Goal: Task Accomplishment & Management: Manage account settings

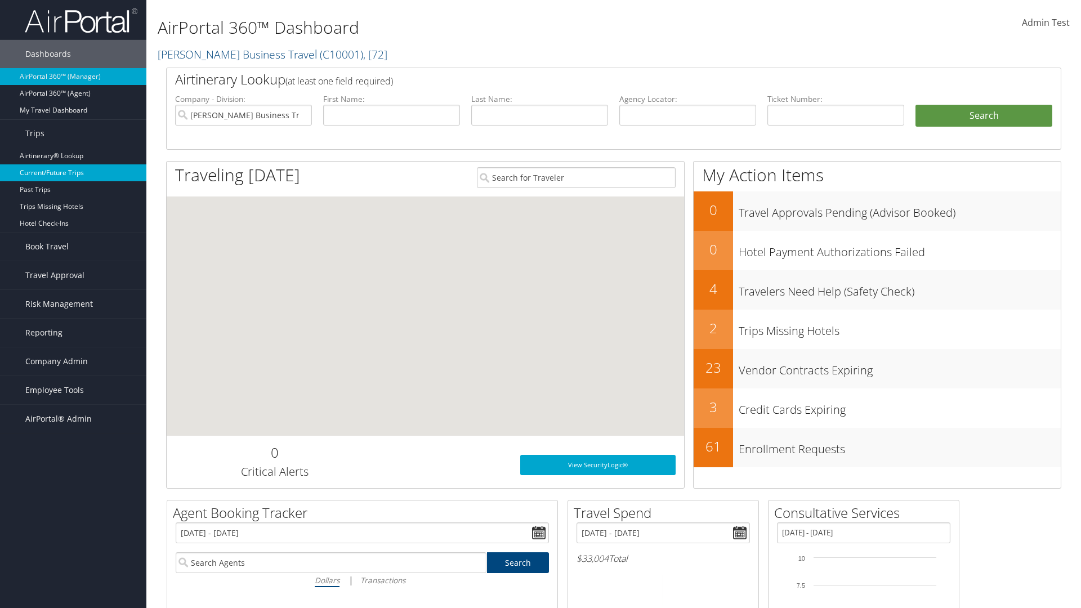
click at [73, 173] on link "Current/Future Trips" at bounding box center [73, 172] width 146 height 17
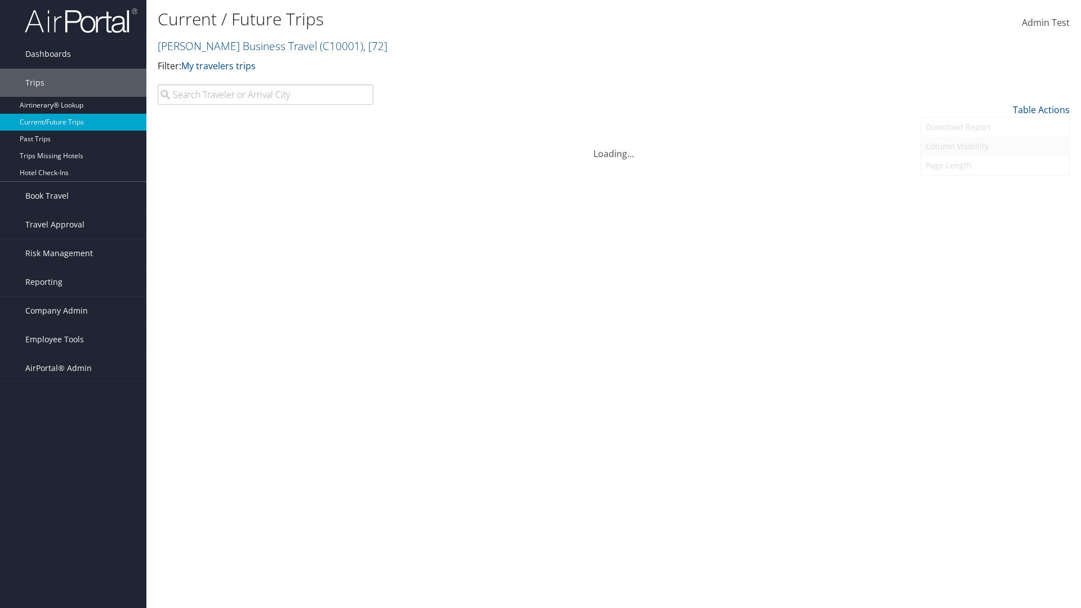
click at [994, 146] on link "Column Visibility" at bounding box center [995, 146] width 148 height 19
click at [994, 147] on link "Departure City" at bounding box center [995, 147] width 148 height 19
click at [994, 167] on link "Arrival City" at bounding box center [995, 166] width 148 height 19
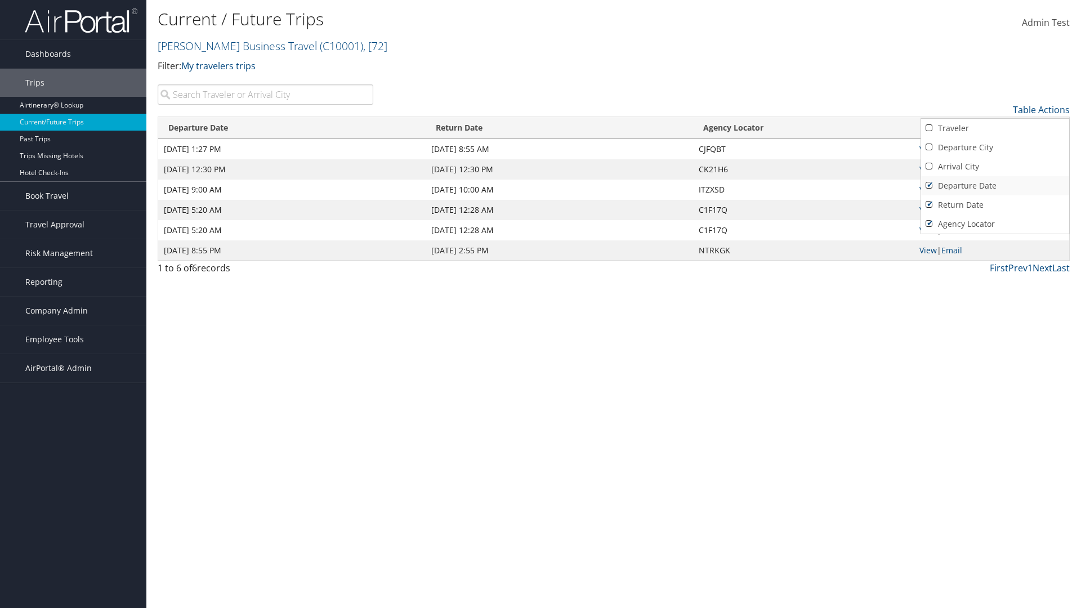
click at [994, 186] on link "Departure Date" at bounding box center [995, 185] width 148 height 19
click at [994, 205] on link "Return Date" at bounding box center [995, 204] width 148 height 19
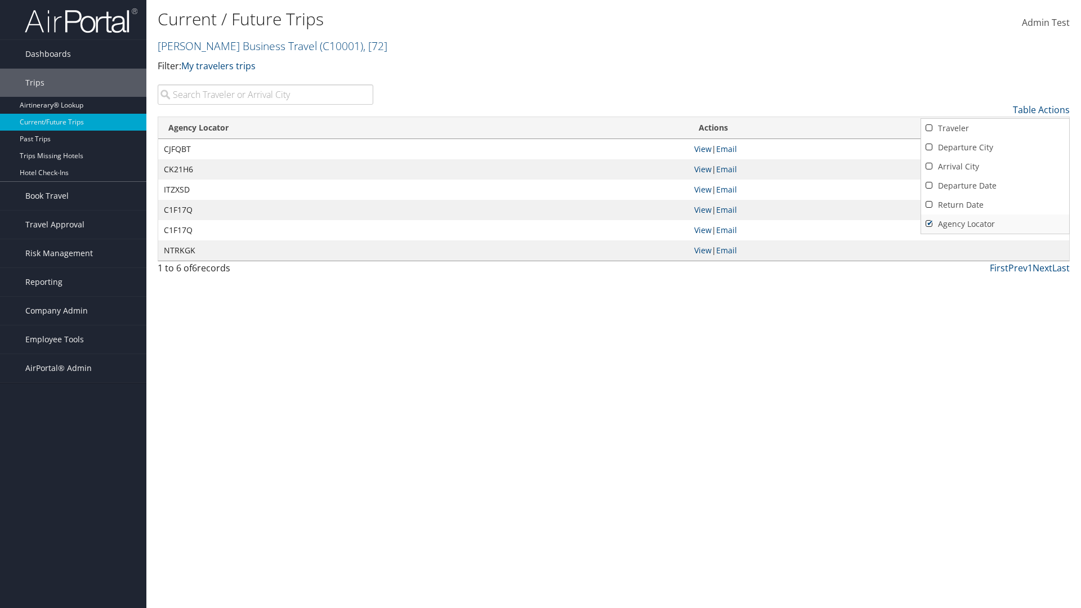
click at [994, 224] on link "Agency Locator" at bounding box center [995, 223] width 148 height 19
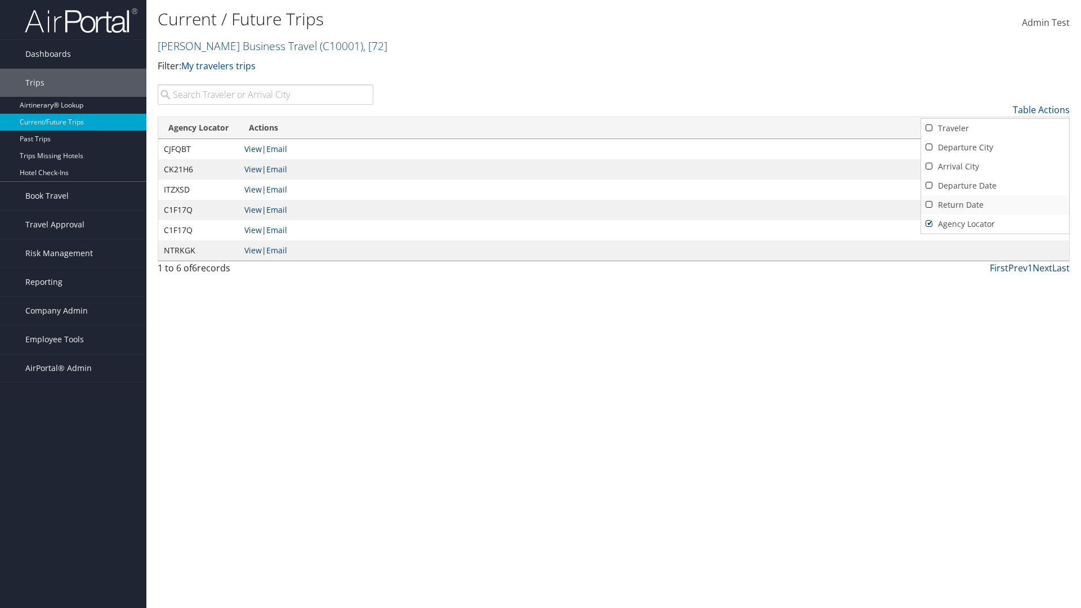
click at [994, 205] on link "Return Date" at bounding box center [995, 204] width 148 height 19
click at [994, 186] on link "Departure Date" at bounding box center [995, 185] width 148 height 19
click at [994, 167] on link "Arrival City" at bounding box center [995, 166] width 148 height 19
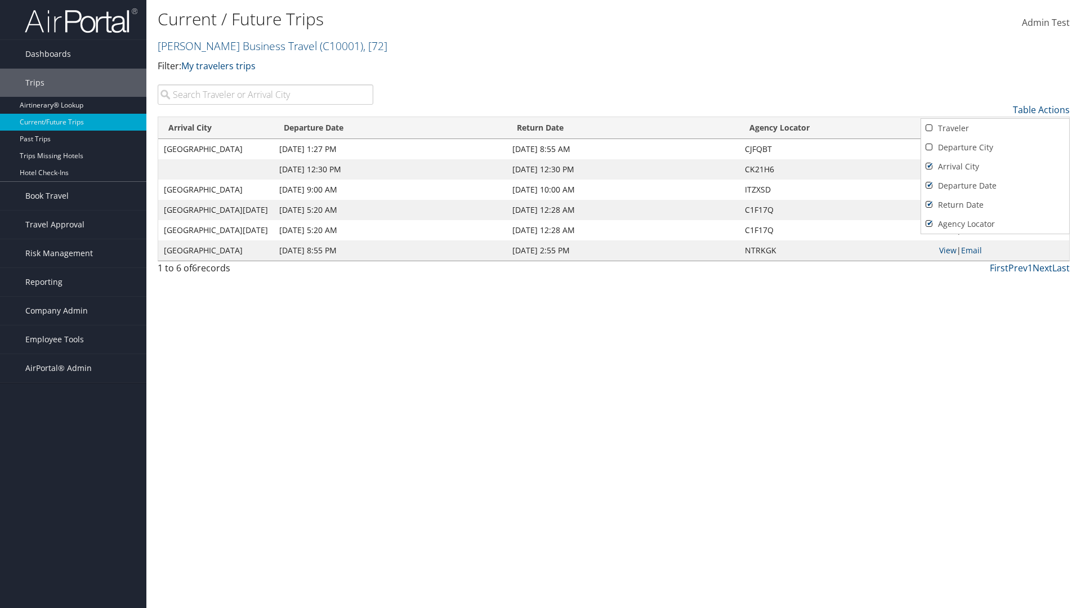
click at [994, 147] on link "Departure City" at bounding box center [995, 147] width 148 height 19
click at [994, 128] on link "Traveler" at bounding box center [995, 128] width 148 height 19
click at [540, 304] on div at bounding box center [540, 304] width 1081 height 608
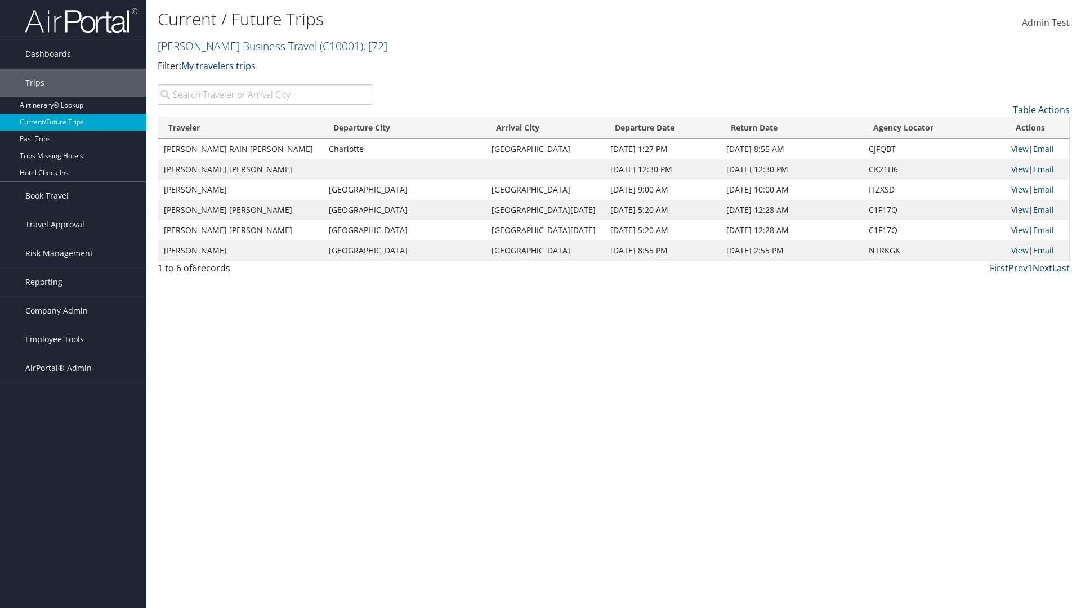
click at [1041, 110] on link "Table Actions" at bounding box center [1040, 110] width 57 height 12
click at [994, 167] on link "50" at bounding box center [995, 166] width 148 height 19
click at [1041, 110] on link "Table Actions" at bounding box center [1040, 110] width 57 height 12
click at [994, 186] on link "100" at bounding box center [995, 185] width 148 height 19
